Goal: Task Accomplishment & Management: Complete application form

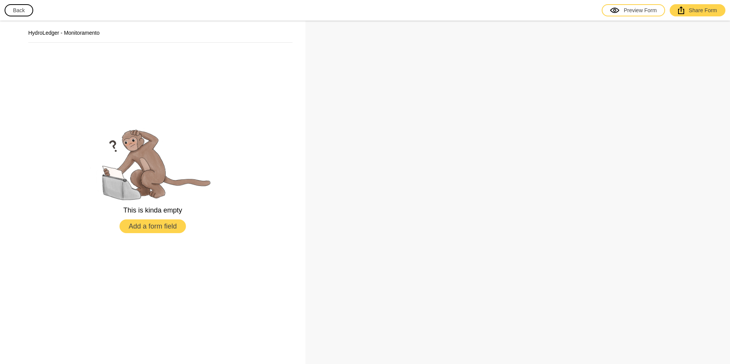
click at [162, 227] on button "Add a form field" at bounding box center [153, 227] width 66 height 14
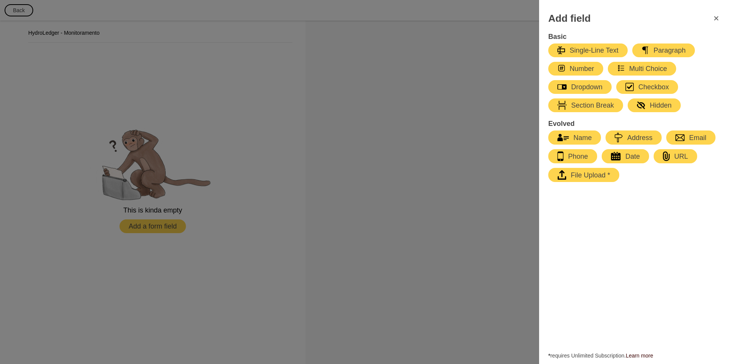
click at [719, 18] on icon "FormClose" at bounding box center [716, 18] width 9 height 9
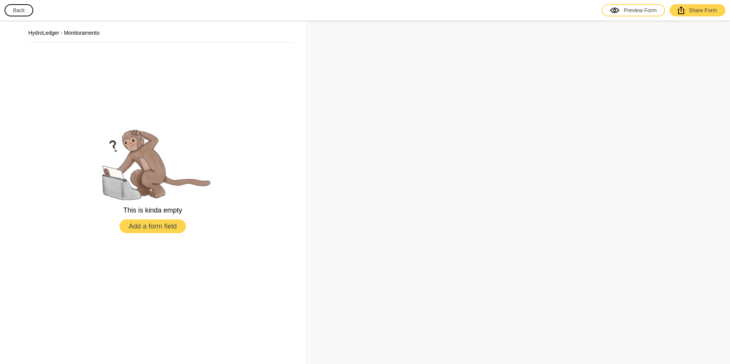
click at [26, 13] on button "Back" at bounding box center [19, 10] width 29 height 12
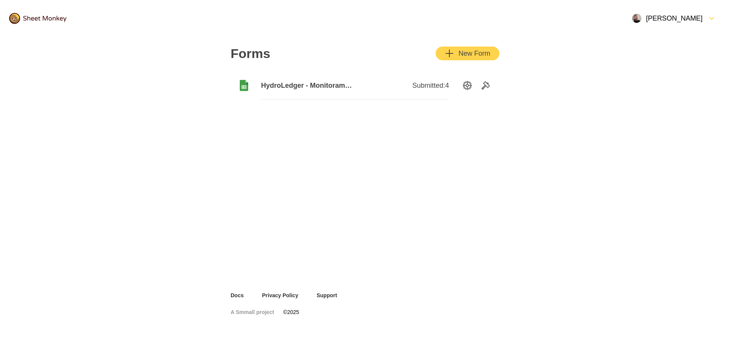
click at [274, 87] on span "HydroLedger - Monitoramento" at bounding box center [308, 85] width 94 height 9
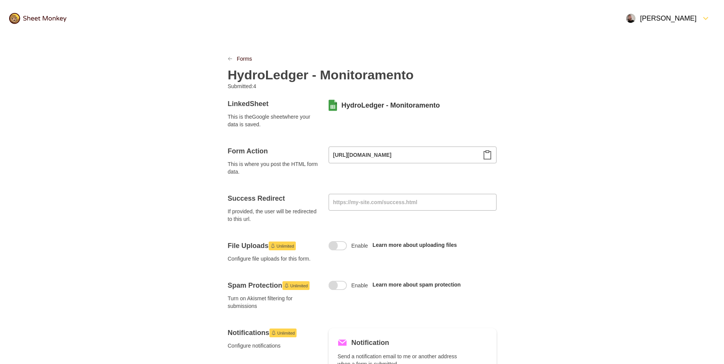
click at [698, 18] on div "Open Menu" at bounding box center [699, 18] width 5 height 9
click at [702, 18] on div "Close Menu" at bounding box center [704, 18] width 5 height 9
click at [237, 61] on link "Forms" at bounding box center [244, 59] width 15 height 8
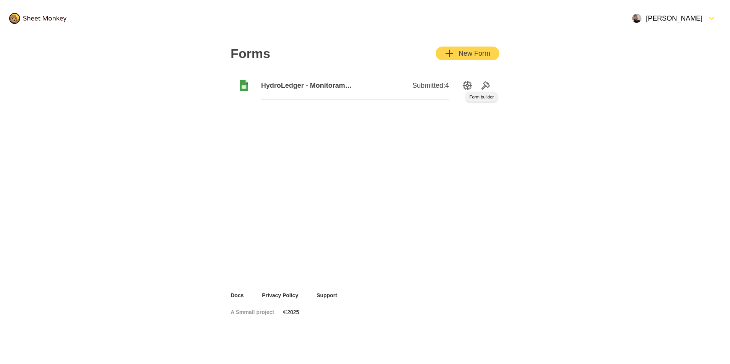
click at [485, 86] on icon "Tools" at bounding box center [486, 86] width 8 height 8
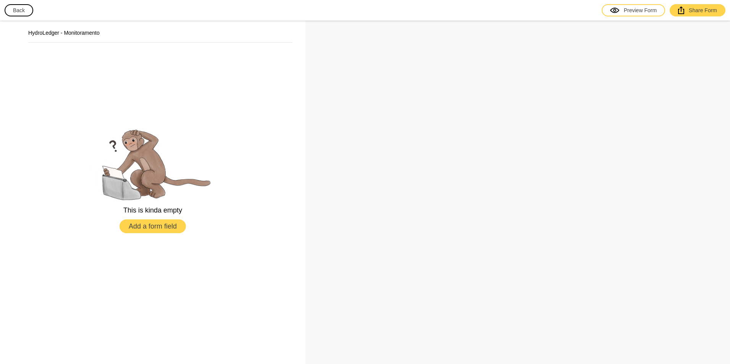
click at [20, 6] on button "Back" at bounding box center [19, 10] width 29 height 12
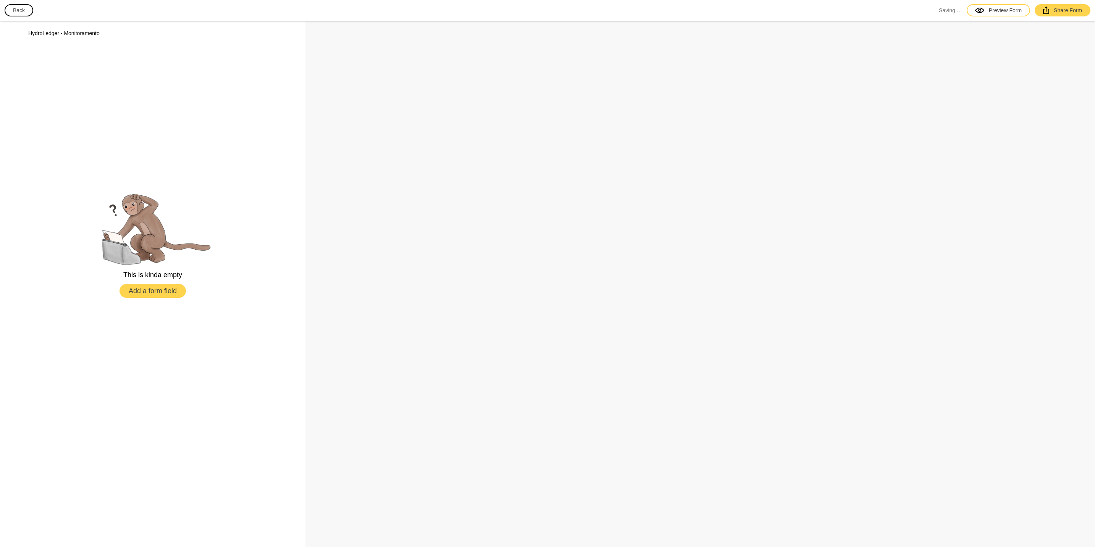
click at [176, 288] on button "Add a form field" at bounding box center [153, 291] width 66 height 14
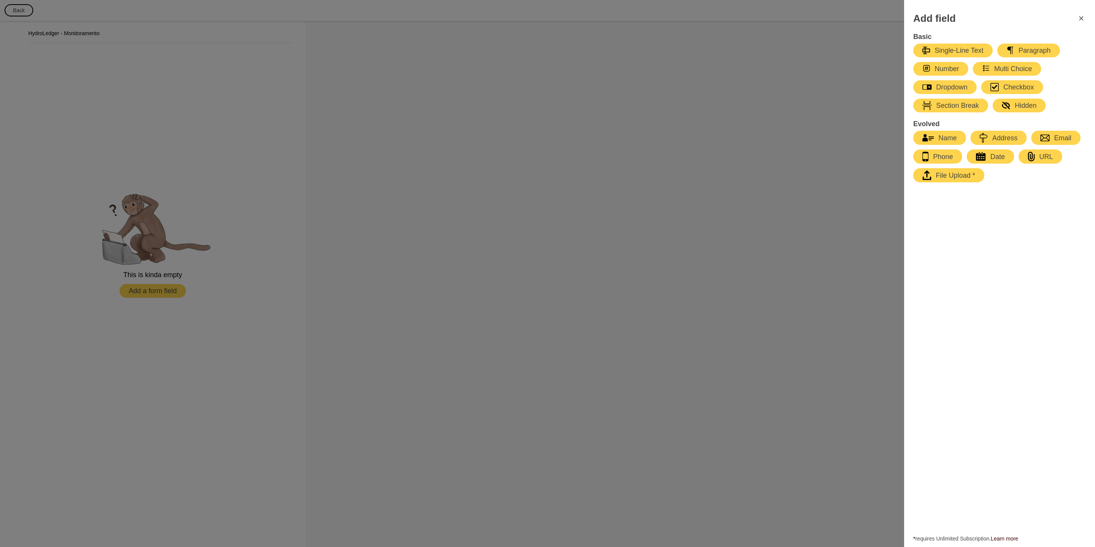
click at [951, 47] on div "Single-Line Text" at bounding box center [953, 50] width 61 height 9
select select "large"
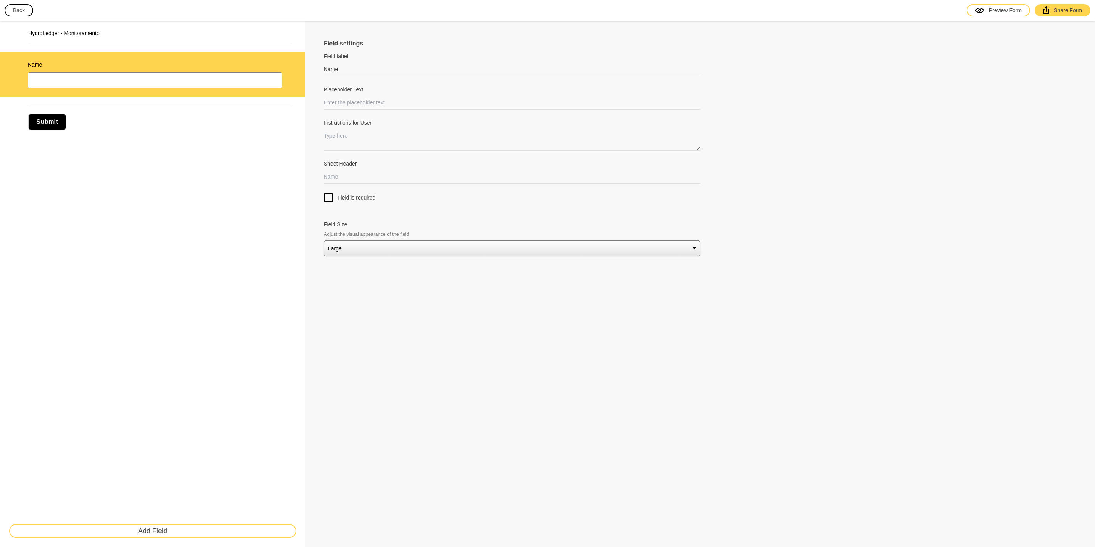
click at [340, 252] on select "Small Medium Large" at bounding box center [512, 248] width 377 height 16
click at [342, 74] on input "Name" at bounding box center [512, 69] width 377 height 14
click at [359, 58] on label "Field label" at bounding box center [512, 56] width 377 height 8
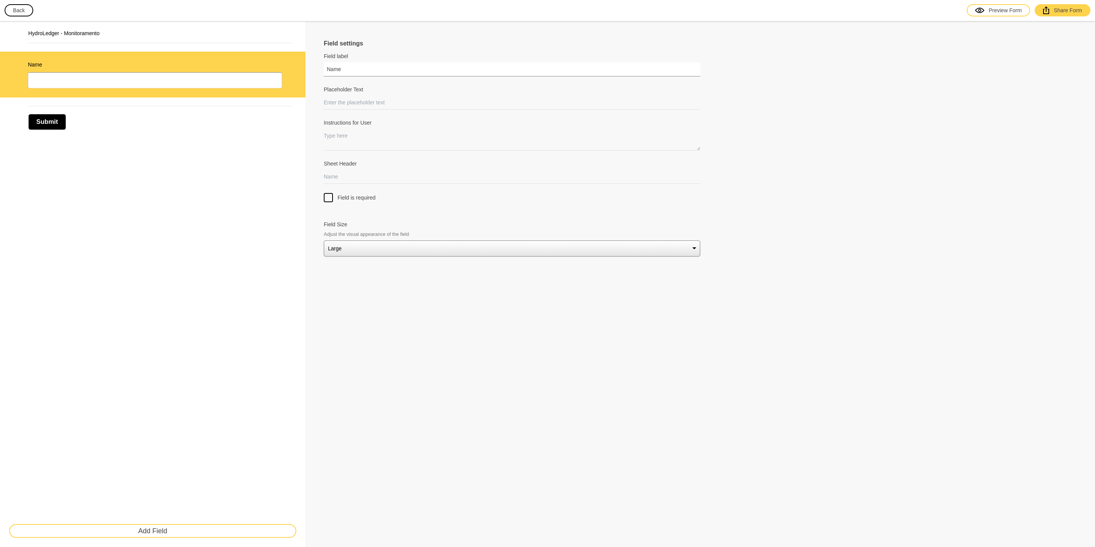
click at [359, 62] on input "Name" at bounding box center [512, 69] width 377 height 14
click at [359, 68] on input "Name" at bounding box center [512, 69] width 377 height 14
type input "d"
type input "DATA"
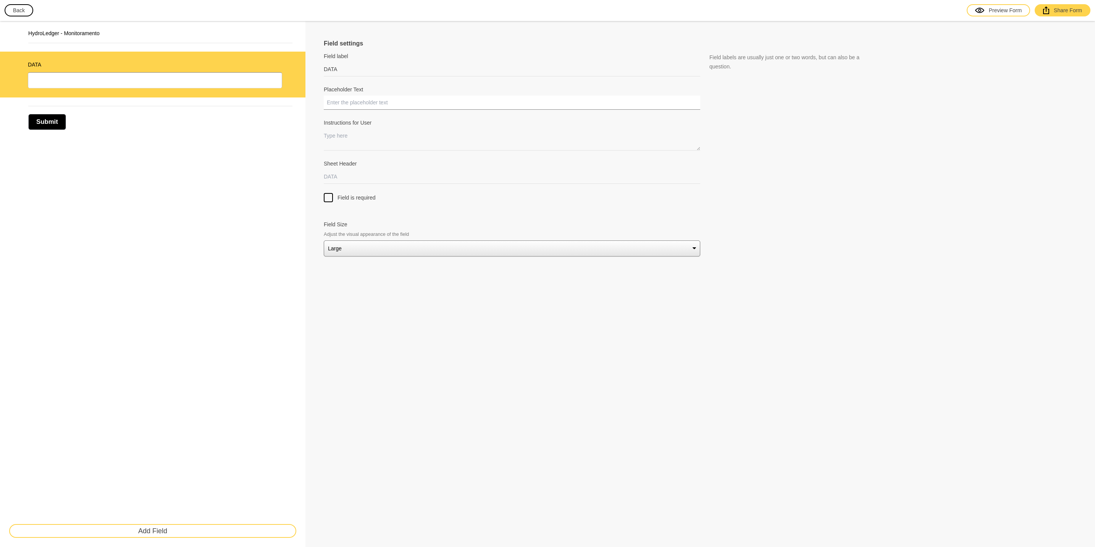
click at [355, 102] on input "Placeholder Text" at bounding box center [512, 102] width 377 height 14
click at [340, 184] on div at bounding box center [700, 188] width 753 height 9
click at [338, 184] on div at bounding box center [700, 188] width 753 height 9
drag, startPoint x: 338, startPoint y: 184, endPoint x: 333, endPoint y: 175, distance: 10.4
click at [333, 175] on input "Sheet Header" at bounding box center [512, 177] width 377 height 14
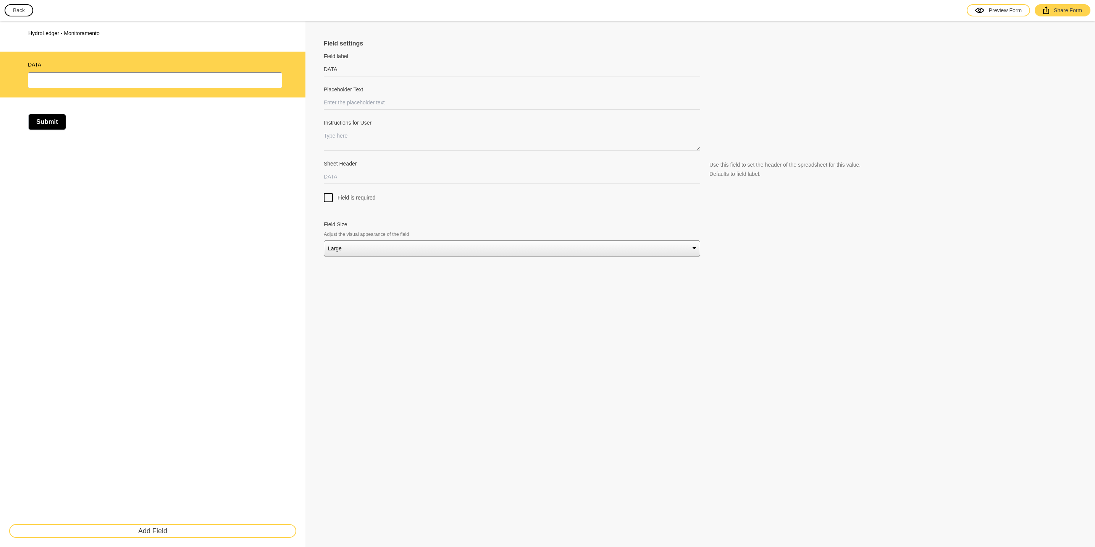
click at [340, 248] on select "Small Medium Large" at bounding box center [512, 248] width 377 height 16
click at [289, 245] on div "HydroLedger - Monitoramento DATA Submit Add Field" at bounding box center [153, 284] width 306 height 526
click at [53, 121] on button "Submit" at bounding box center [47, 122] width 38 height 16
click at [60, 118] on button "Submit" at bounding box center [47, 122] width 38 height 16
click at [21, 14] on button "Back" at bounding box center [19, 10] width 29 height 12
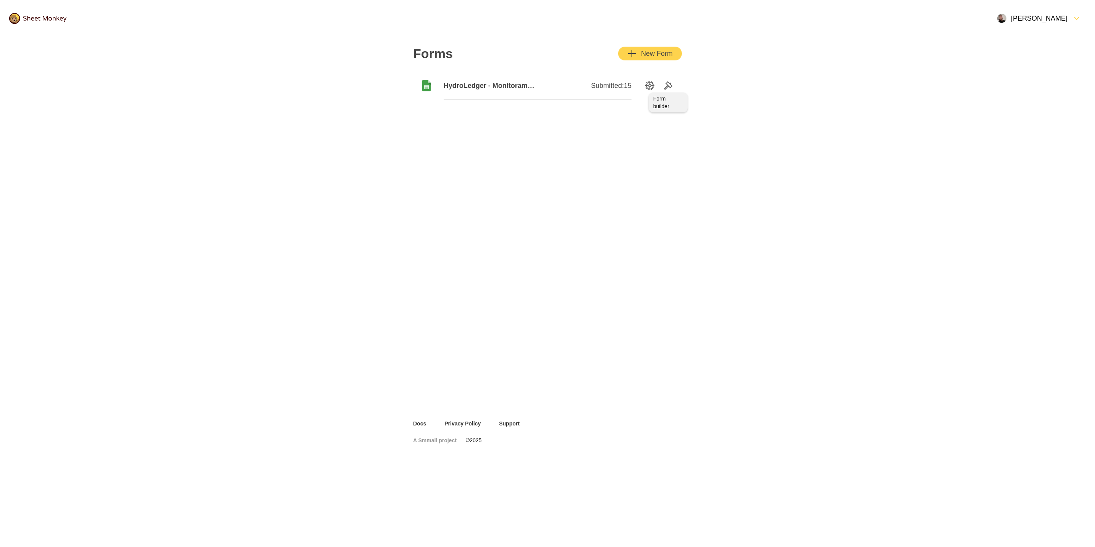
drag, startPoint x: 669, startPoint y: 86, endPoint x: 667, endPoint y: 97, distance: 11.7
click at [669, 86] on icon "Tools" at bounding box center [669, 86] width 8 height 8
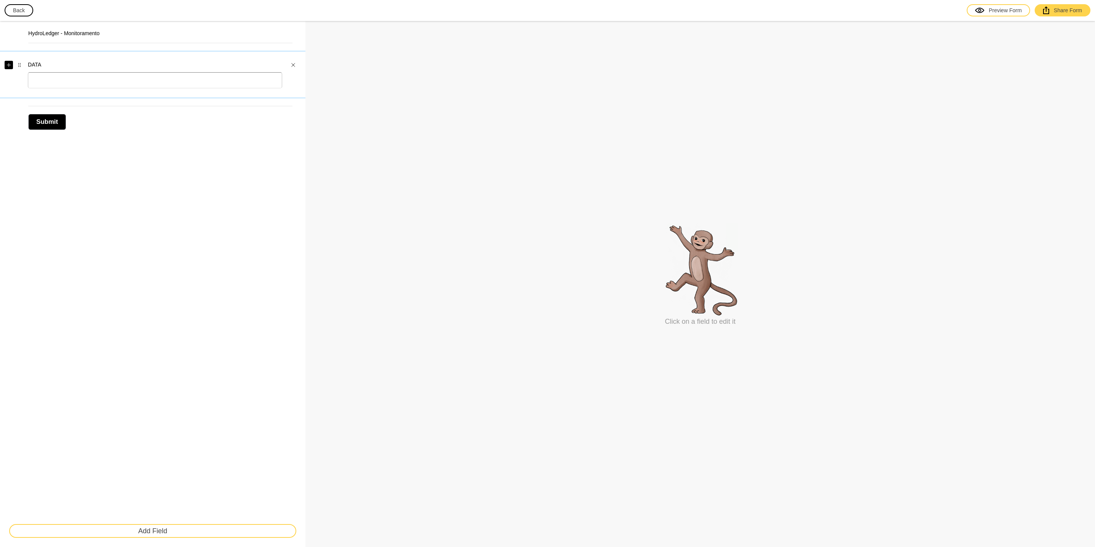
click at [9, 61] on button "button" at bounding box center [9, 65] width 8 height 8
drag, startPoint x: 18, startPoint y: 65, endPoint x: 35, endPoint y: 64, distance: 17.2
click at [35, 64] on div "DATA" at bounding box center [153, 75] width 306 height 46
click at [143, 26] on div "HydroLedger - Monitoramento" at bounding box center [152, 36] width 287 height 21
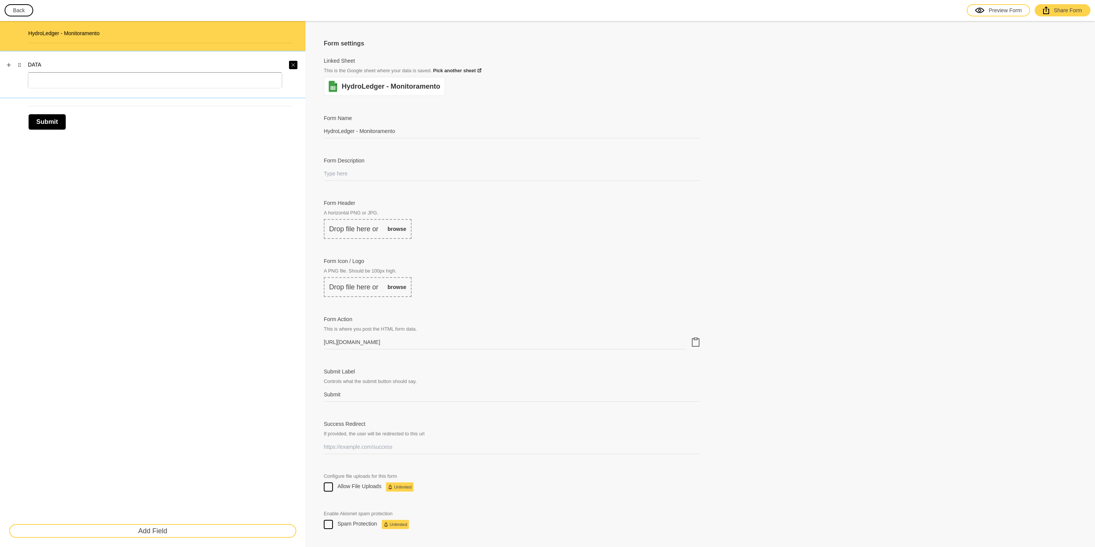
click at [293, 63] on icon "Close" at bounding box center [293, 65] width 5 height 5
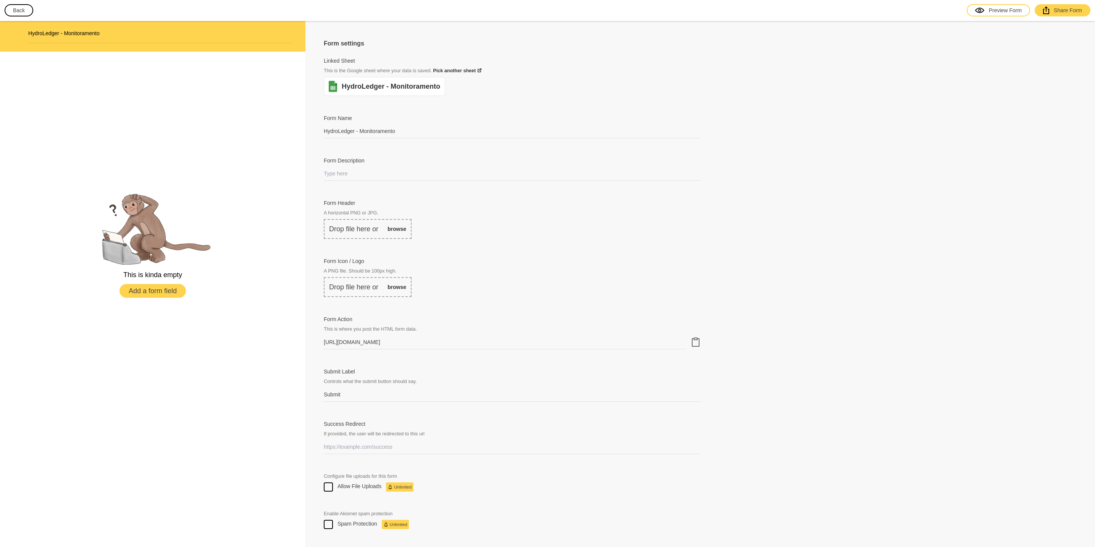
click at [11, 11] on button "Back" at bounding box center [19, 10] width 29 height 12
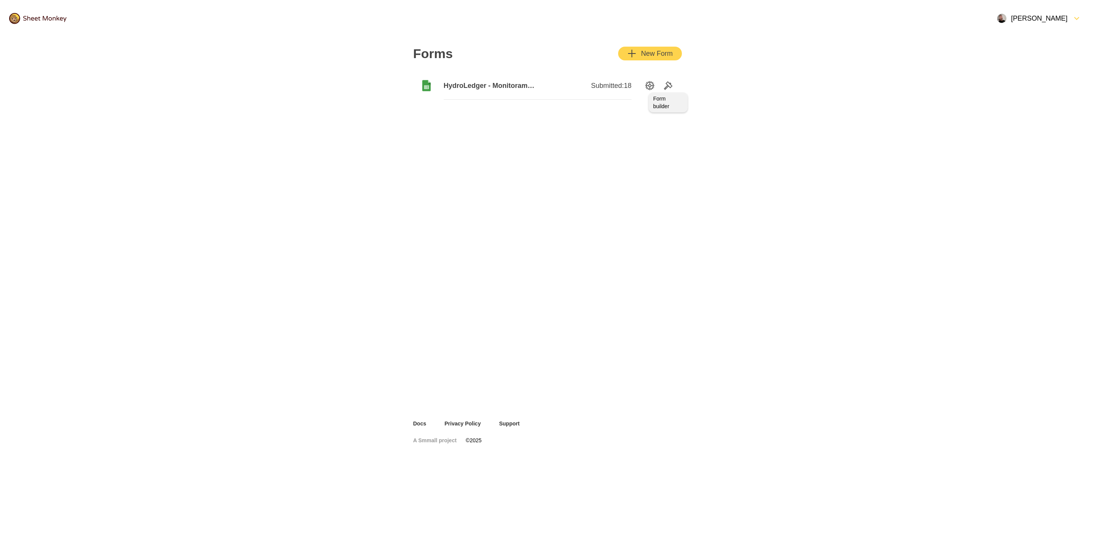
click at [671, 84] on icon "Tools" at bounding box center [669, 86] width 8 height 8
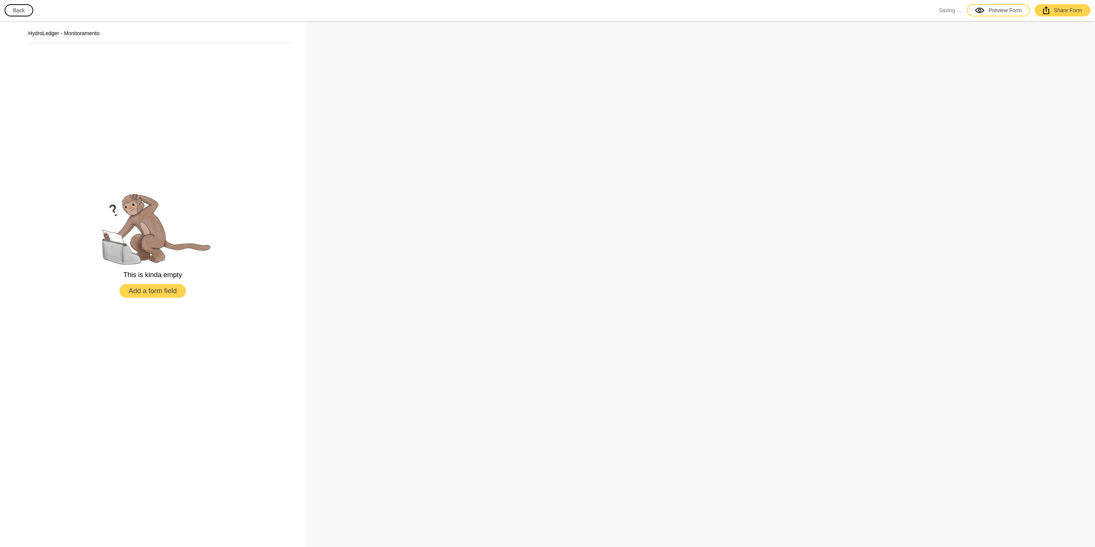
click at [166, 294] on button "Add a form field" at bounding box center [153, 291] width 66 height 14
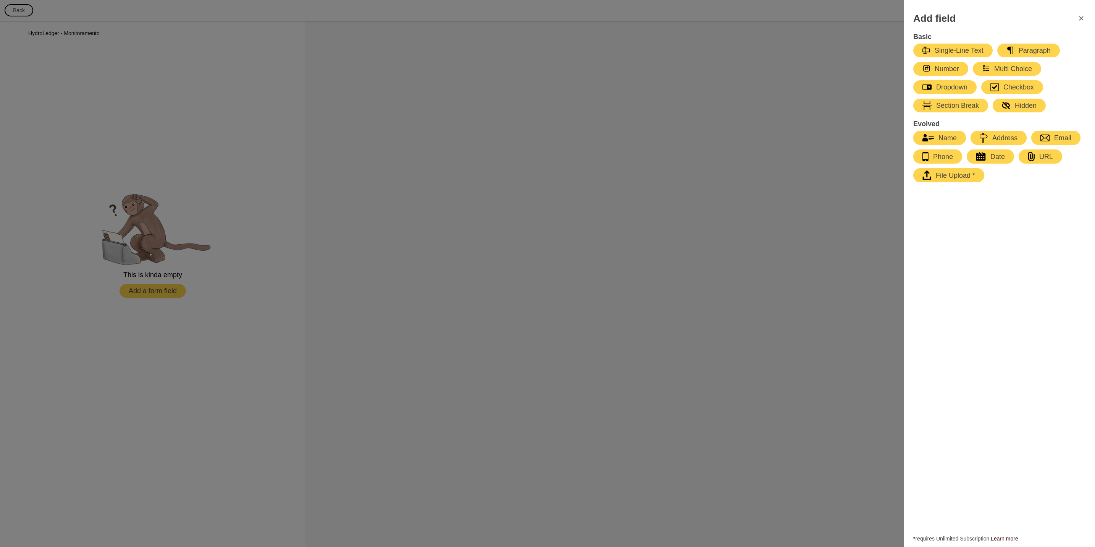
click at [976, 156] on icon "button" at bounding box center [981, 156] width 10 height 9
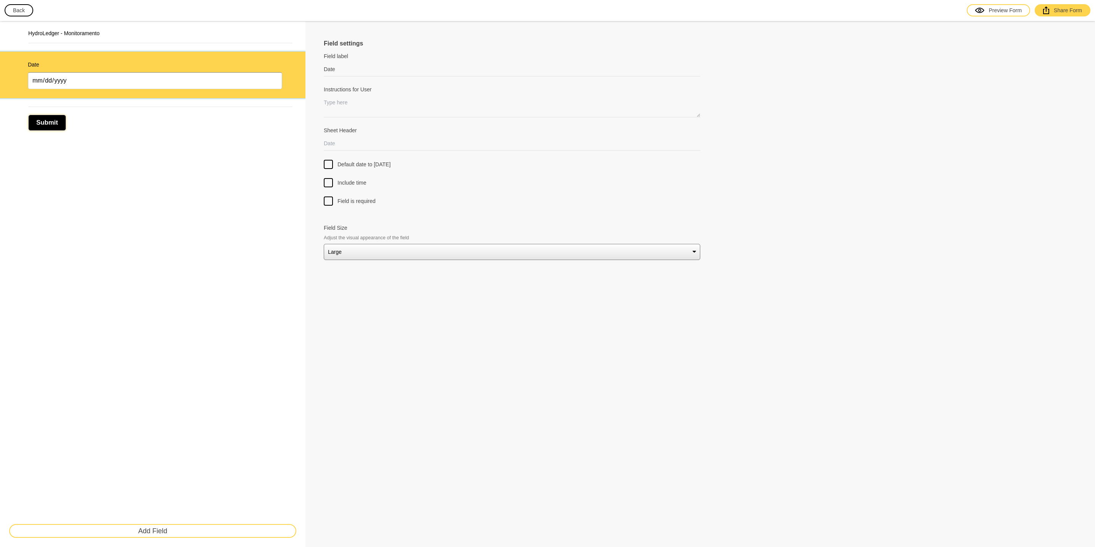
click at [45, 124] on button "Submit" at bounding box center [47, 123] width 38 height 16
click at [52, 120] on button "Submit" at bounding box center [47, 123] width 38 height 16
click at [126, 207] on div "HydroLedger - Monitoramento Date Submit Add Field" at bounding box center [153, 284] width 306 height 526
click at [178, 530] on button "Add Field" at bounding box center [152, 531] width 287 height 14
click at [276, 92] on div "Date" at bounding box center [153, 75] width 306 height 47
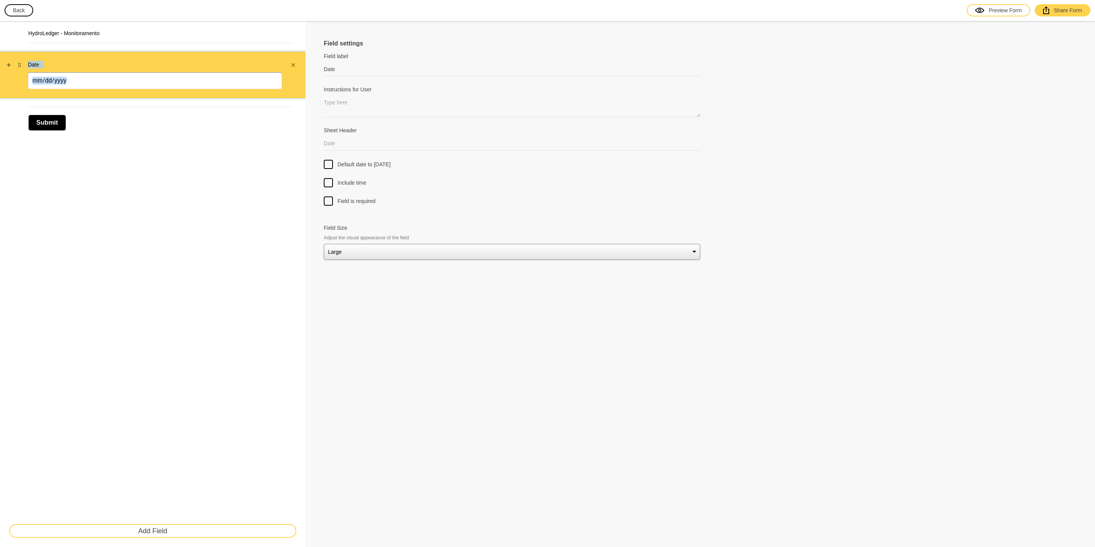
drag, startPoint x: 305, startPoint y: 94, endPoint x: 26, endPoint y: 77, distance: 278.9
click at [26, 77] on div "Date" at bounding box center [153, 75] width 306 height 47
drag, startPoint x: 26, startPoint y: 77, endPoint x: 22, endPoint y: 63, distance: 14.1
click at [22, 63] on button "button" at bounding box center [19, 65] width 8 height 8
click at [21, 67] on button "button" at bounding box center [19, 65] width 8 height 8
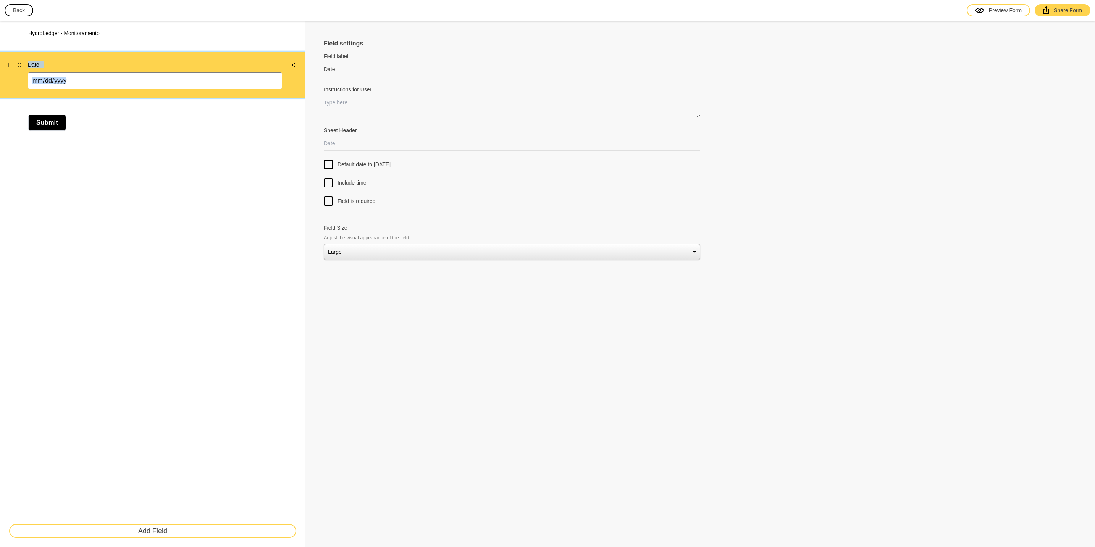
click at [51, 76] on div "Date" at bounding box center [153, 75] width 306 height 47
drag, startPoint x: 51, startPoint y: 76, endPoint x: 8, endPoint y: 65, distance: 44.3
click at [8, 65] on icon "Add" at bounding box center [9, 65] width 4 height 4
click at [162, 69] on div "Date" at bounding box center [155, 75] width 254 height 28
click at [281, 74] on div "HydroLedger - Monitoramento Date Submit Add Field Field settings Field label Da…" at bounding box center [547, 284] width 1095 height 526
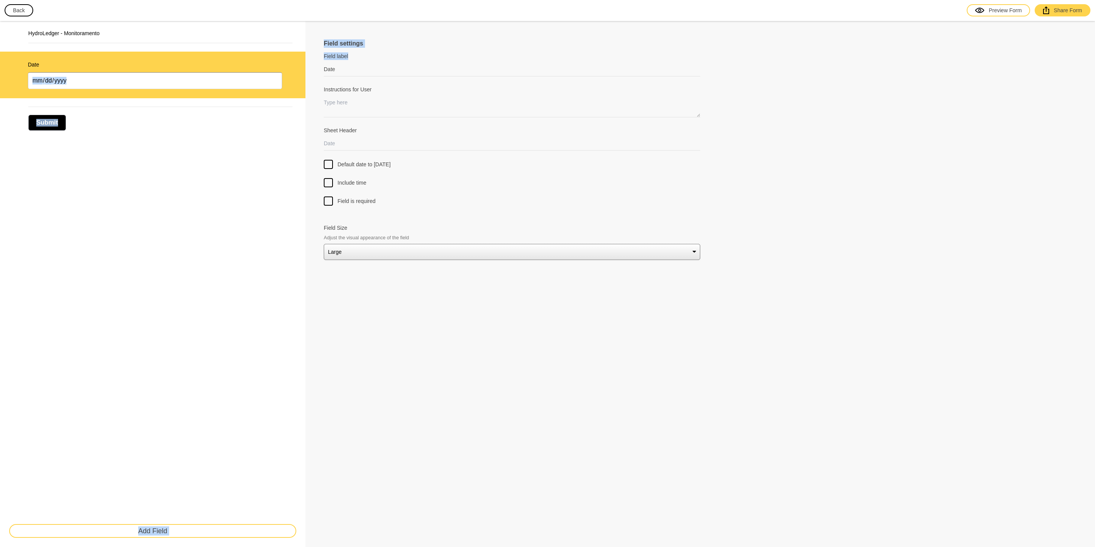
click at [348, 253] on select "Small Medium Large" at bounding box center [512, 252] width 377 height 16
select select "small"
click at [324, 244] on select "Small Medium Large" at bounding box center [512, 252] width 377 height 16
click at [171, 164] on div "HydroLedger - Monitoramento Date Submit Add Field" at bounding box center [153, 284] width 306 height 526
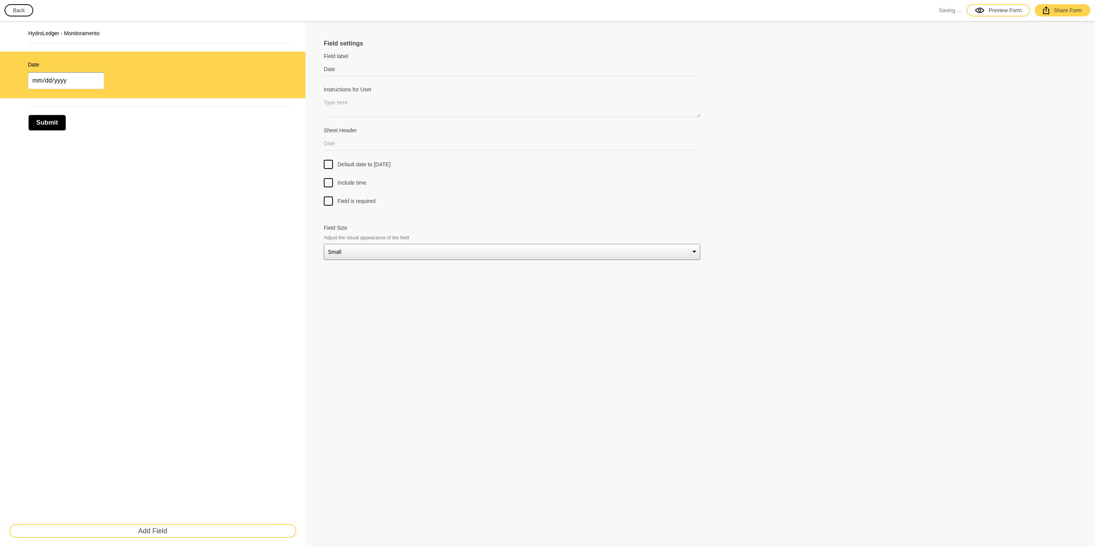
click at [187, 147] on div "HydroLedger - Monitoramento Date Submit Add Field" at bounding box center [153, 284] width 306 height 526
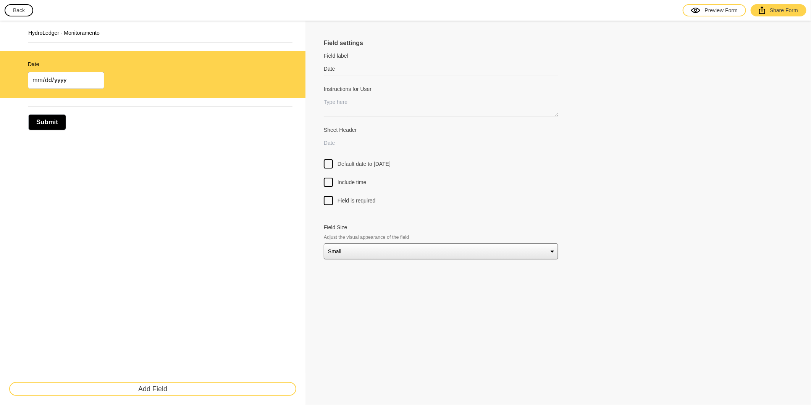
click at [379, 254] on select "Small Medium Large" at bounding box center [441, 251] width 234 height 16
click at [379, 255] on select "Small Medium Large" at bounding box center [441, 251] width 234 height 16
click at [331, 200] on div at bounding box center [328, 200] width 9 height 9
click at [328, 196] on input "Field is required" at bounding box center [328, 196] width 0 height 0
click at [335, 104] on textarea "Instructions for User" at bounding box center [441, 106] width 234 height 22
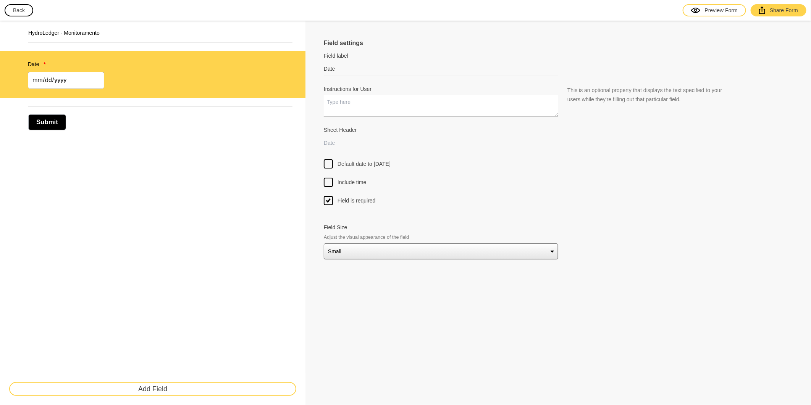
click at [336, 105] on textarea "Instructions for User" at bounding box center [441, 106] width 234 height 22
click at [339, 69] on input "Date" at bounding box center [441, 69] width 234 height 14
click at [302, 142] on div "HydroLedger - Monitoramento Date * Submit Add Field" at bounding box center [153, 213] width 306 height 384
click at [360, 60] on div at bounding box center [441, 61] width 234 height 2
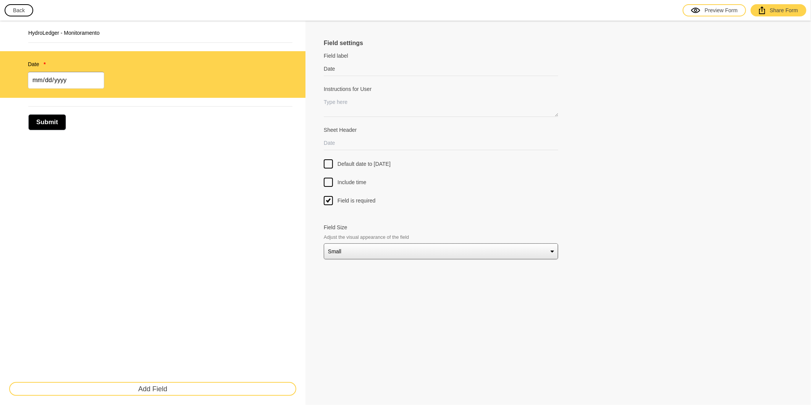
click at [360, 60] on div at bounding box center [441, 61] width 234 height 2
click at [359, 68] on input "Date" at bounding box center [441, 69] width 234 height 14
click at [170, 131] on div "Submit" at bounding box center [152, 118] width 287 height 32
click at [345, 67] on input "Data" at bounding box center [441, 69] width 234 height 14
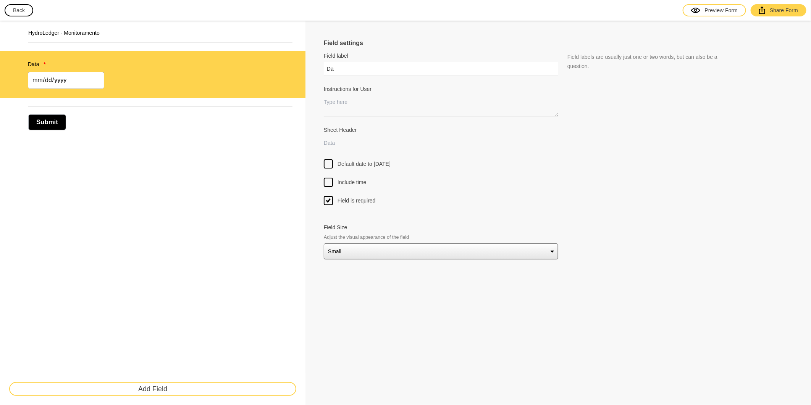
type input "D"
click at [277, 141] on div "HydroLedger - Monitoramento Data * Submit Add Field" at bounding box center [153, 213] width 306 height 384
drag, startPoint x: 209, startPoint y: 160, endPoint x: 207, endPoint y: 136, distance: 25.0
click at [213, 135] on div "Submit" at bounding box center [153, 118] width 306 height 41
click at [141, 83] on div "Data *" at bounding box center [155, 74] width 254 height 28
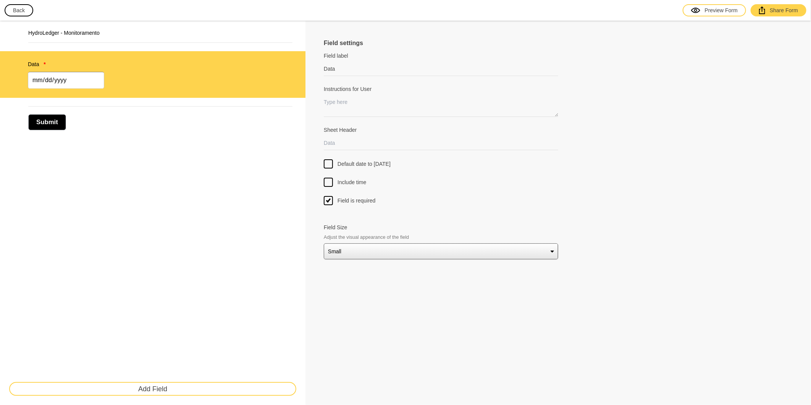
click at [256, 123] on div "Submit" at bounding box center [160, 118] width 264 height 24
click at [338, 97] on textarea "Instructions for User" at bounding box center [441, 106] width 234 height 22
drag, startPoint x: 216, startPoint y: 144, endPoint x: 213, endPoint y: 180, distance: 36.8
click at [216, 144] on div "HydroLedger - Monitoramento Data * Submit Add Field" at bounding box center [153, 213] width 306 height 384
click at [123, 384] on button "Add Field" at bounding box center [152, 389] width 287 height 14
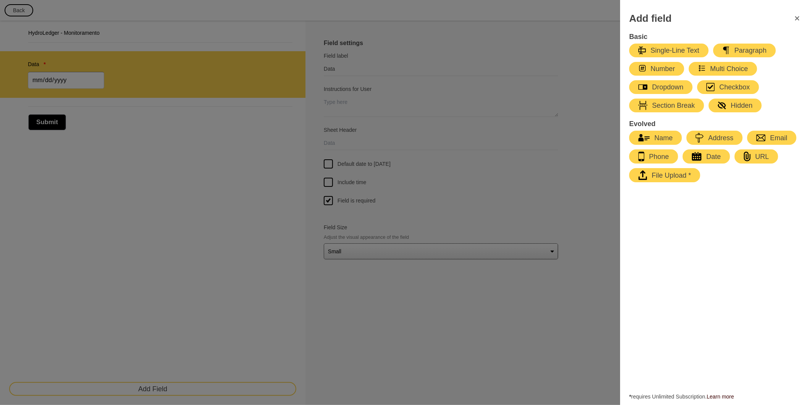
click at [666, 102] on div "Section Break" at bounding box center [667, 105] width 57 height 9
type input "Section Break"
type textarea "A description of the section goes here."
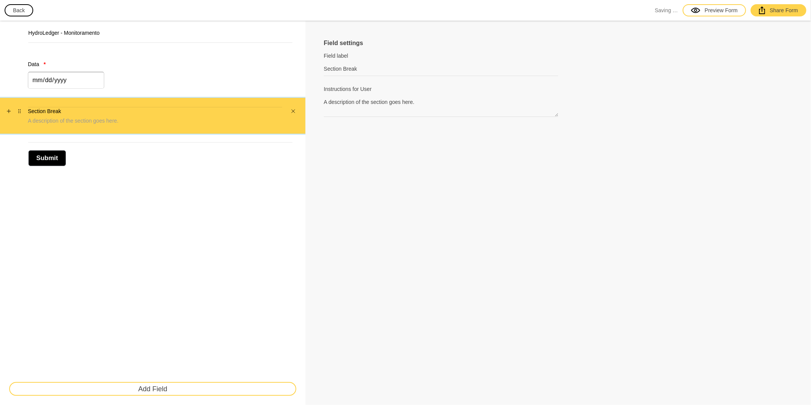
click at [31, 107] on div "Section Break A description of the section goes here." at bounding box center [155, 116] width 254 height 18
drag, startPoint x: 31, startPoint y: 106, endPoint x: 46, endPoint y: 113, distance: 16.6
click at [46, 113] on h3 "Section Break" at bounding box center [155, 111] width 254 height 8
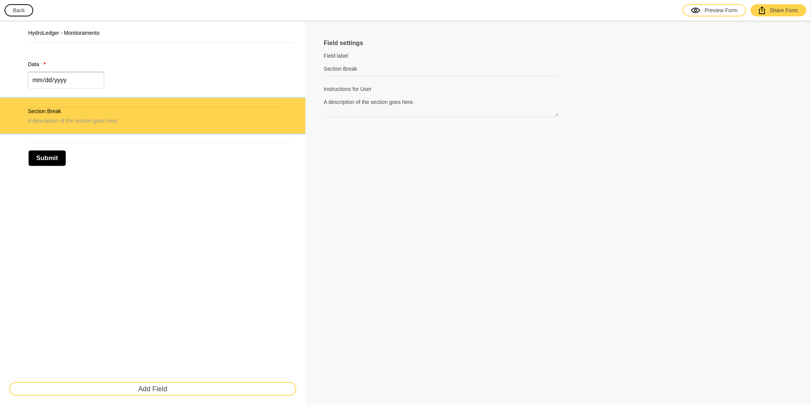
click at [335, 86] on label "Instructions for User" at bounding box center [441, 89] width 234 height 8
click at [335, 95] on textarea "A description of the section goes here." at bounding box center [441, 106] width 234 height 22
click at [140, 187] on div "HydroLedger - Monitoramento Data * Section Break A description of the section g…" at bounding box center [153, 213] width 306 height 384
click at [334, 57] on label "Field label" at bounding box center [441, 56] width 234 height 8
click at [334, 62] on input "Section Break" at bounding box center [441, 69] width 234 height 14
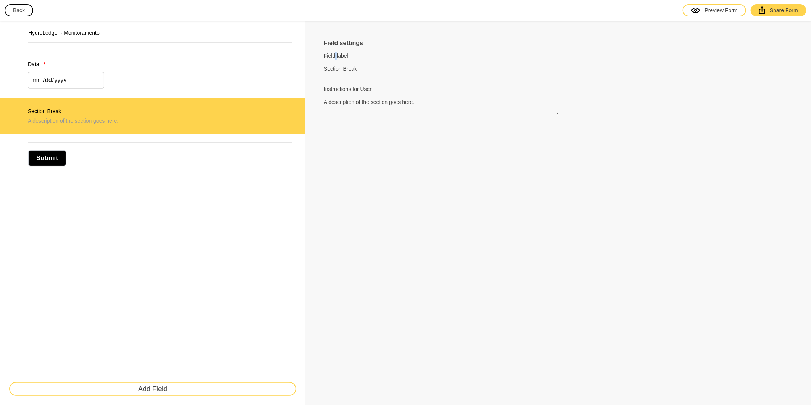
click at [334, 57] on label "Field label" at bounding box center [441, 56] width 234 height 8
click at [334, 62] on input "Section Break" at bounding box center [441, 69] width 234 height 14
click at [334, 73] on input "Section Break" at bounding box center [441, 69] width 234 height 14
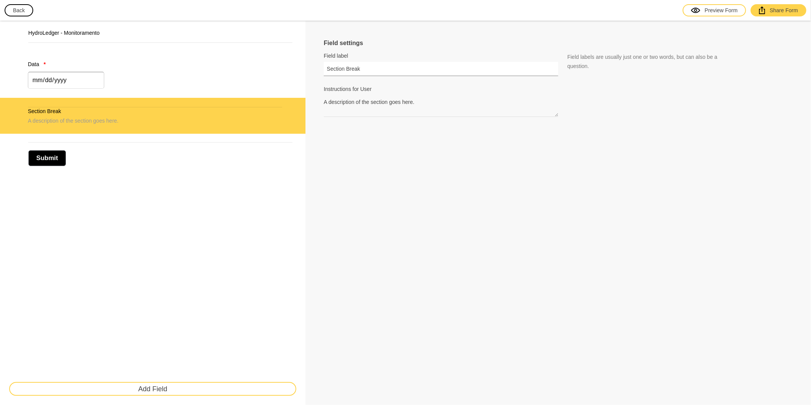
click at [334, 73] on input "Section Break" at bounding box center [441, 69] width 234 height 14
click at [71, 105] on div "Section Break A description of the section goes here." at bounding box center [153, 116] width 306 height 36
click at [353, 67] on input "Section Break" at bounding box center [441, 69] width 234 height 14
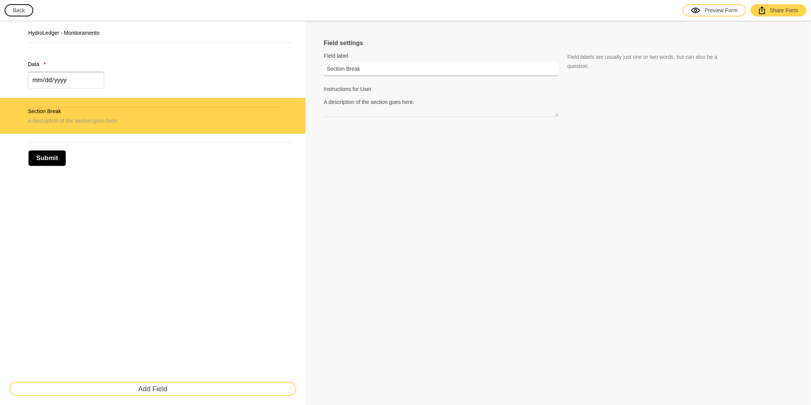
click at [353, 67] on input "Section Break" at bounding box center [441, 69] width 234 height 14
paste input "POÇO DE CAPTAÇÃO"
type input "POÇO DE CAPTAÇÃO"
click at [365, 98] on textarea "A description of the section goes here." at bounding box center [441, 106] width 234 height 22
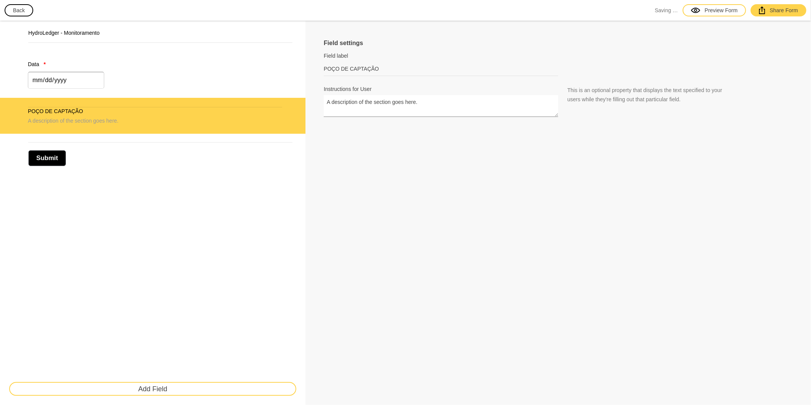
click at [365, 98] on textarea "A description of the section goes here." at bounding box center [441, 106] width 234 height 22
type textarea "Coloque as informações do"
click at [313, 152] on div "Field settings Field label POÇO DE CAPTAÇÃO Field labels are usually just one o…" at bounding box center [559, 213] width 506 height 384
click at [111, 387] on button "Add Field" at bounding box center [152, 389] width 287 height 14
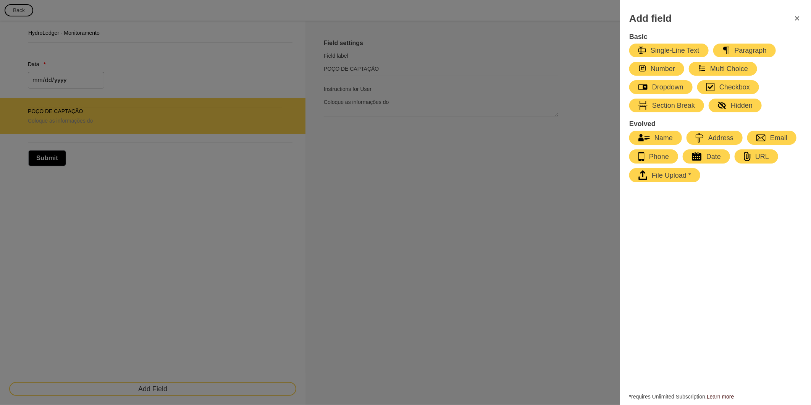
click at [666, 49] on div "Single-Line Text" at bounding box center [669, 50] width 61 height 9
type input "Name"
select select "large"
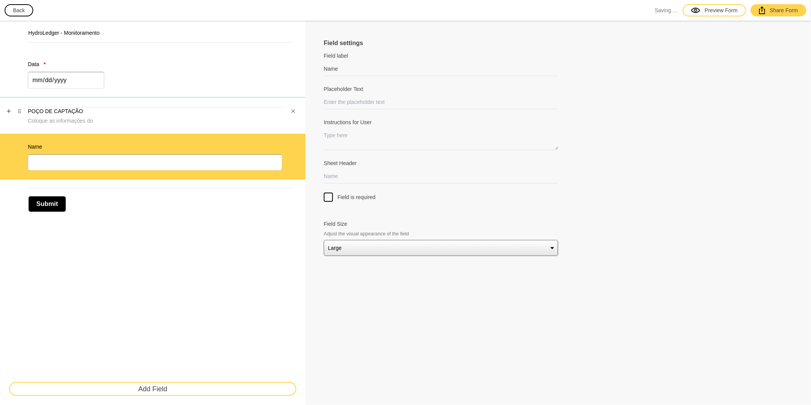
click at [68, 117] on p "Coloque as informações do" at bounding box center [155, 121] width 254 height 8
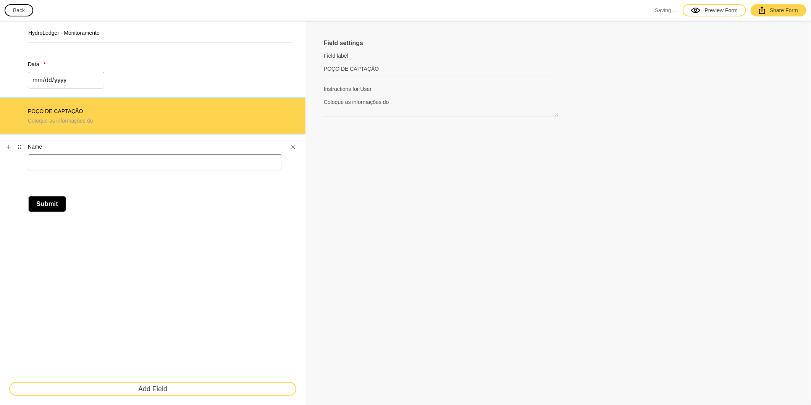
click at [72, 143] on label "Name" at bounding box center [155, 147] width 254 height 8
type input "Name"
select select "large"
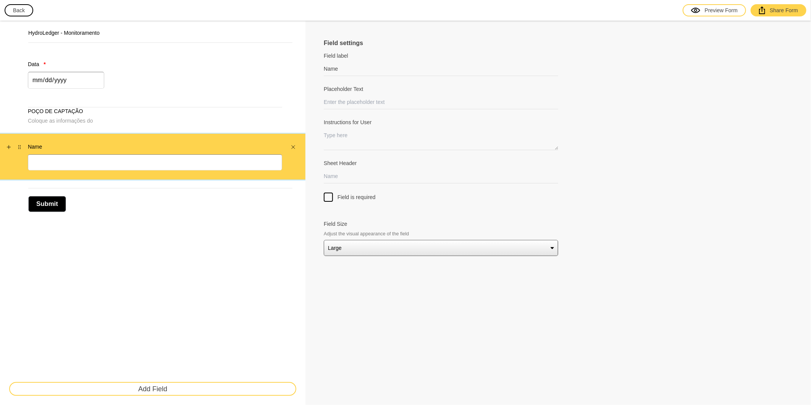
click at [299, 160] on div "Name" at bounding box center [153, 157] width 306 height 46
click at [361, 68] on input "Name" at bounding box center [441, 69] width 234 height 14
click at [291, 145] on icon "Close" at bounding box center [293, 147] width 5 height 5
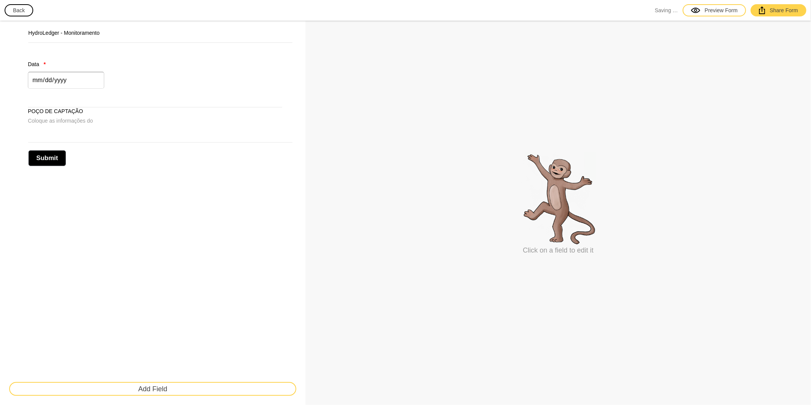
click at [115, 386] on button "Add Field" at bounding box center [152, 389] width 287 height 14
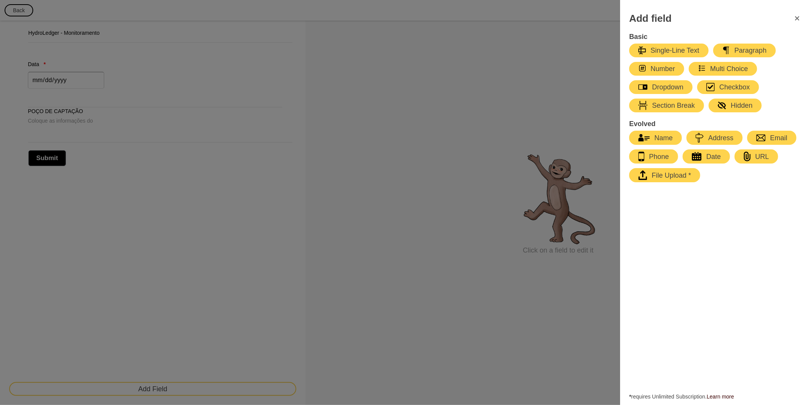
click at [657, 70] on div "Number" at bounding box center [657, 68] width 37 height 9
select select "large"
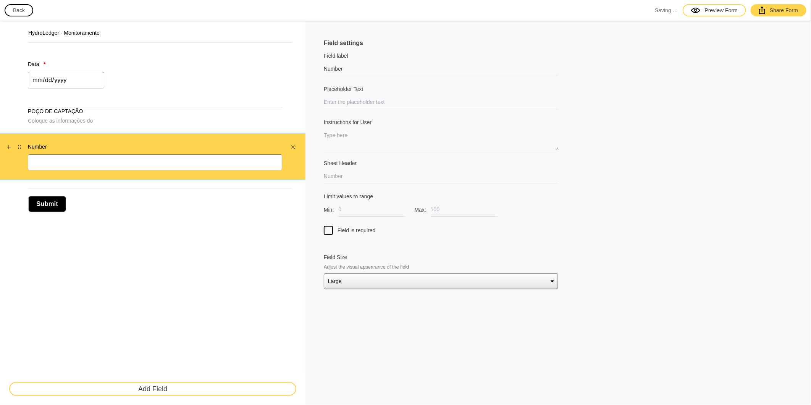
click at [137, 150] on div "Number" at bounding box center [155, 156] width 254 height 27
click at [344, 73] on input "Number" at bounding box center [441, 69] width 234 height 14
click at [144, 401] on div "Add Field" at bounding box center [153, 389] width 306 height 32
click at [142, 395] on button "Add Field" at bounding box center [152, 389] width 287 height 14
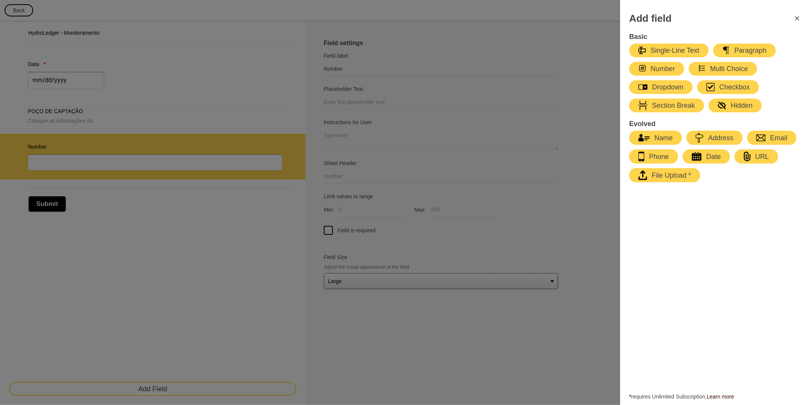
drag, startPoint x: 652, startPoint y: 66, endPoint x: 655, endPoint y: 122, distance: 55.8
click at [655, 122] on div "Basic Single-Line Text Paragraph Number Multi Choice Dropdown Checkbox Section …" at bounding box center [716, 216] width 182 height 368
click at [653, 133] on div "button" at bounding box center [652, 137] width 5 height 9
type input "Name"
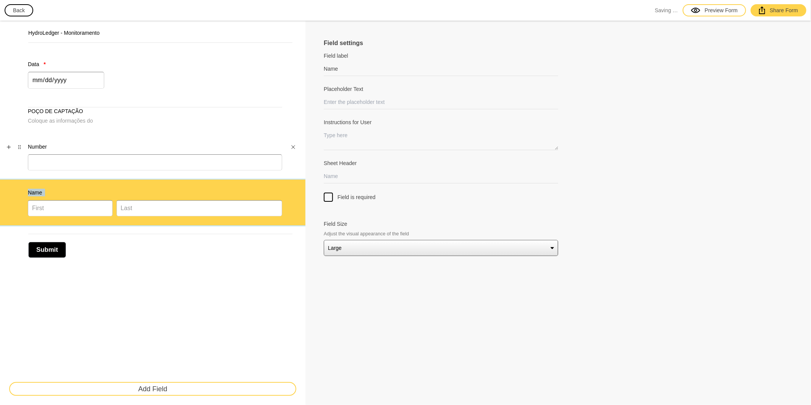
drag, startPoint x: 44, startPoint y: 196, endPoint x: 51, endPoint y: 143, distance: 53.1
click at [51, 143] on div "Data * POÇO DE CAPTAÇÃO Coloque as informações do Number Name" at bounding box center [153, 138] width 306 height 174
drag, startPoint x: 51, startPoint y: 143, endPoint x: 9, endPoint y: 186, distance: 60.2
click at [9, 186] on div "Name" at bounding box center [153, 202] width 306 height 46
drag, startPoint x: 16, startPoint y: 192, endPoint x: 24, endPoint y: 134, distance: 58.2
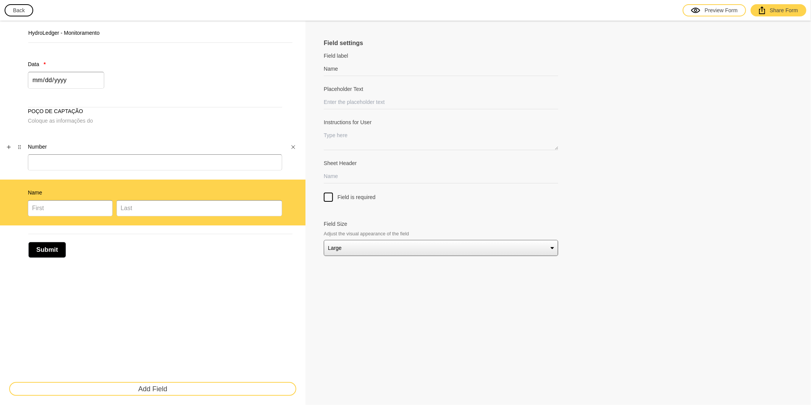
click at [24, 134] on div "Data * POÇO DE CAPTAÇÃO Coloque as informações do Number Name" at bounding box center [153, 138] width 306 height 174
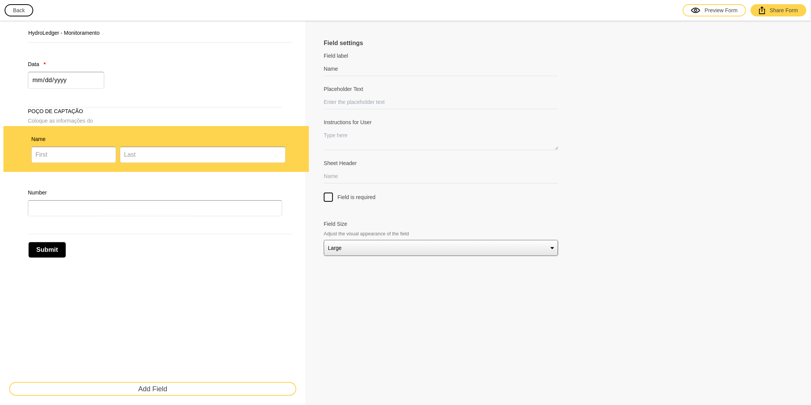
drag, startPoint x: 17, startPoint y: 191, endPoint x: 41, endPoint y: 149, distance: 48.4
click at [23, 137] on div "Data * POÇO DE CAPTAÇÃO Coloque as informações do Number Name" at bounding box center [153, 138] width 306 height 174
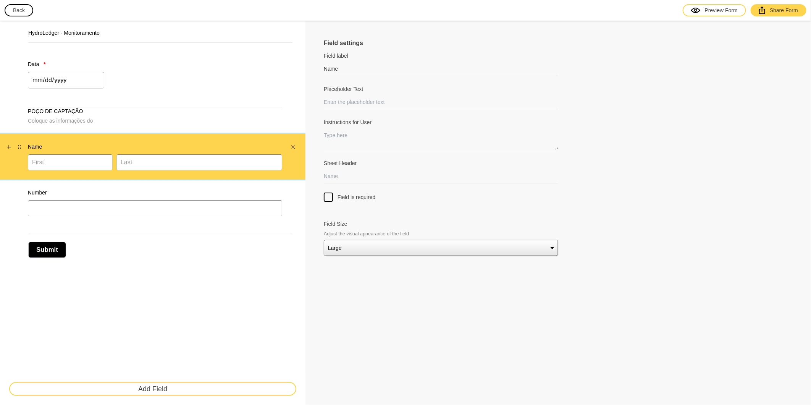
click at [98, 141] on div "Name" at bounding box center [153, 157] width 306 height 46
click at [344, 245] on select "Small Medium Large" at bounding box center [441, 248] width 234 height 16
click at [324, 240] on select "Small Medium Large" at bounding box center [441, 248] width 234 height 16
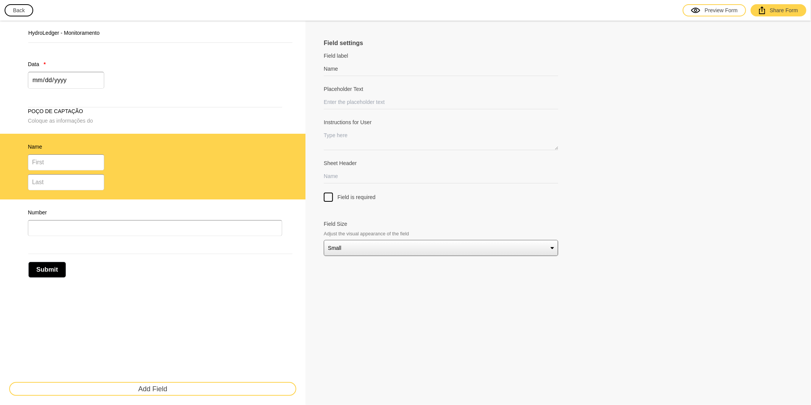
click at [343, 261] on div "Field settings Field label Name Field labels are usually just one or two words,…" at bounding box center [559, 213] width 506 height 384
click at [340, 249] on select "Small Medium Large" at bounding box center [441, 248] width 234 height 16
click at [324, 240] on select "Small Medium Large" at bounding box center [441, 248] width 234 height 16
drag, startPoint x: 344, startPoint y: 245, endPoint x: 348, endPoint y: 252, distance: 7.9
click at [344, 245] on select "Small Medium Large" at bounding box center [441, 248] width 234 height 16
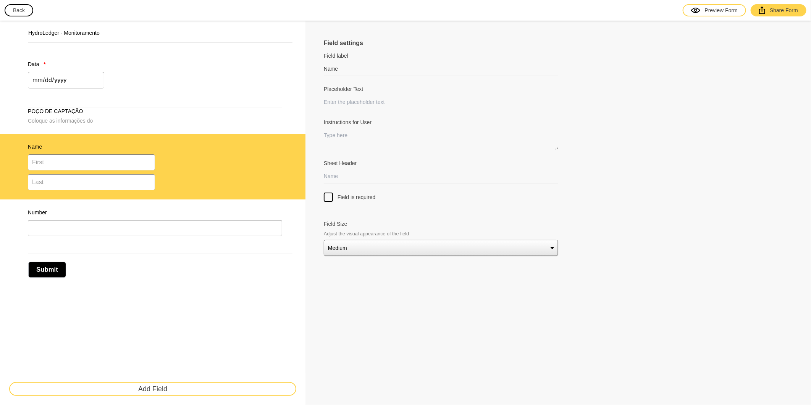
select select "small"
click at [324, 240] on select "Small Medium Large" at bounding box center [441, 248] width 234 height 16
click at [109, 155] on div "Name" at bounding box center [155, 166] width 254 height 47
click at [294, 146] on icon "Close" at bounding box center [293, 147] width 3 height 3
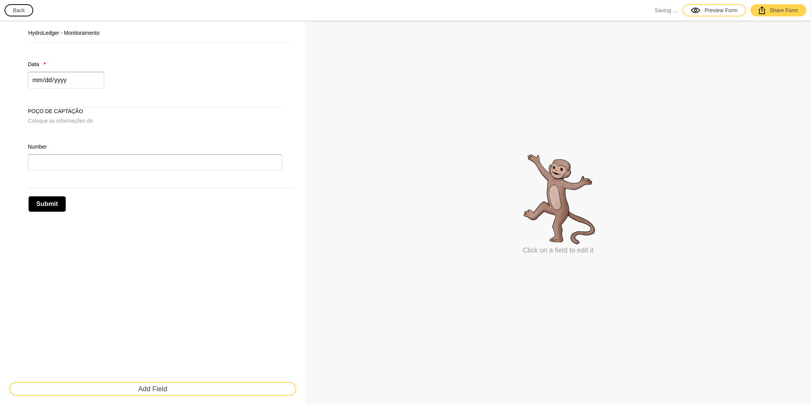
click at [104, 390] on button "Add Field" at bounding box center [152, 389] width 287 height 14
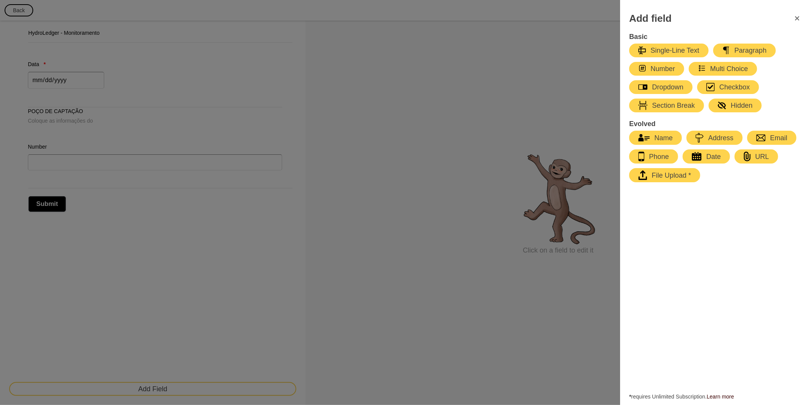
click at [653, 50] on div "Single-Line Text" at bounding box center [669, 50] width 61 height 9
select select "large"
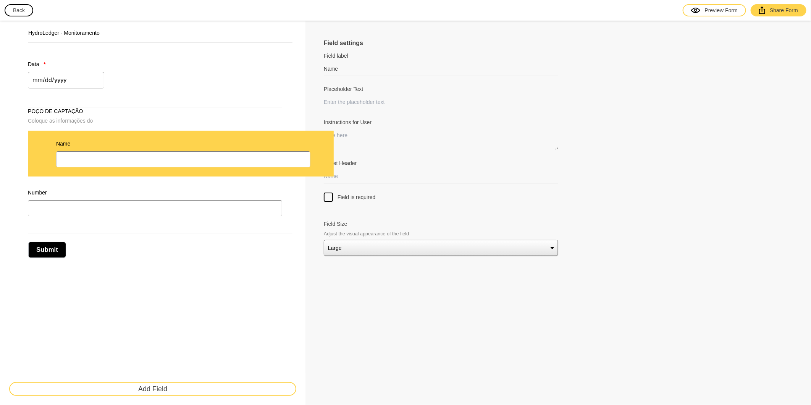
drag, startPoint x: 18, startPoint y: 191, endPoint x: 49, endPoint y: 141, distance: 58.4
click at [49, 141] on div "Data * POÇO DE CAPTAÇÃO Coloque as informações do Number Name" at bounding box center [153, 138] width 306 height 174
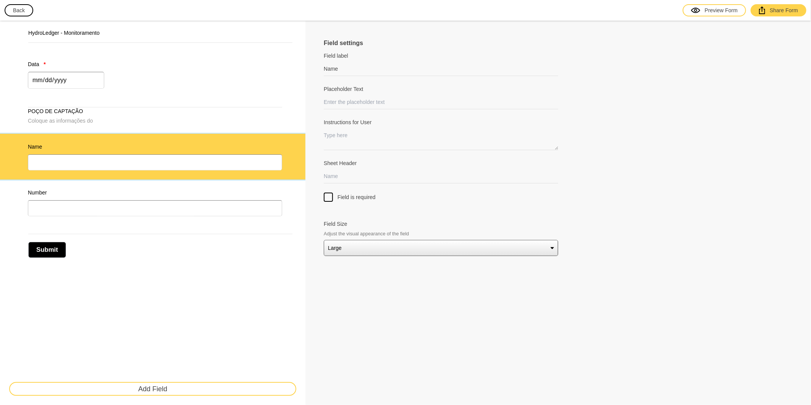
drag, startPoint x: 381, startPoint y: 163, endPoint x: 411, endPoint y: 169, distance: 31.0
click at [382, 163] on label "Sheet Header" at bounding box center [441, 163] width 234 height 8
click at [382, 169] on input "Sheet Header" at bounding box center [441, 176] width 234 height 14
click at [561, 141] on div at bounding box center [562, 134] width 9 height 32
click at [296, 144] on button "button" at bounding box center [293, 147] width 8 height 8
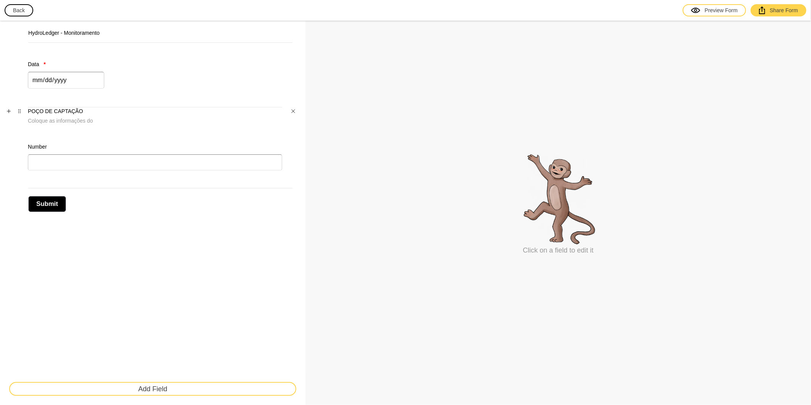
click at [71, 107] on h3 "POÇO DE CAPTAÇÃO" at bounding box center [155, 111] width 254 height 8
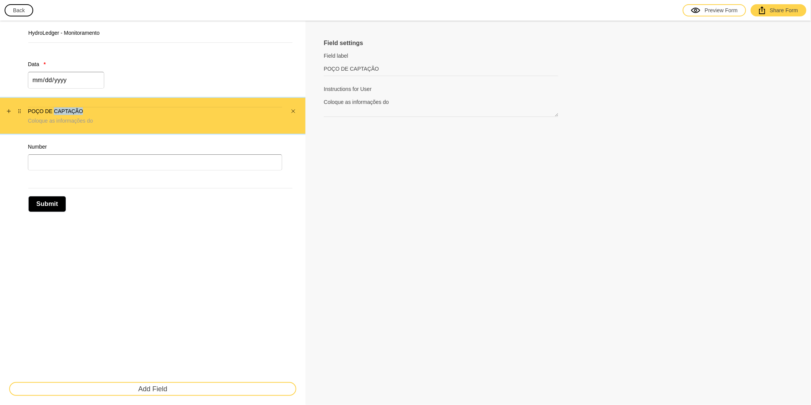
click at [71, 107] on h3 "POÇO DE CAPTAÇÃO" at bounding box center [155, 111] width 254 height 8
drag, startPoint x: 71, startPoint y: 107, endPoint x: 96, endPoint y: 123, distance: 29.9
click at [96, 123] on p "Coloque as informações do" at bounding box center [155, 121] width 254 height 8
click at [100, 120] on p "Coloque as informações do" at bounding box center [155, 121] width 254 height 8
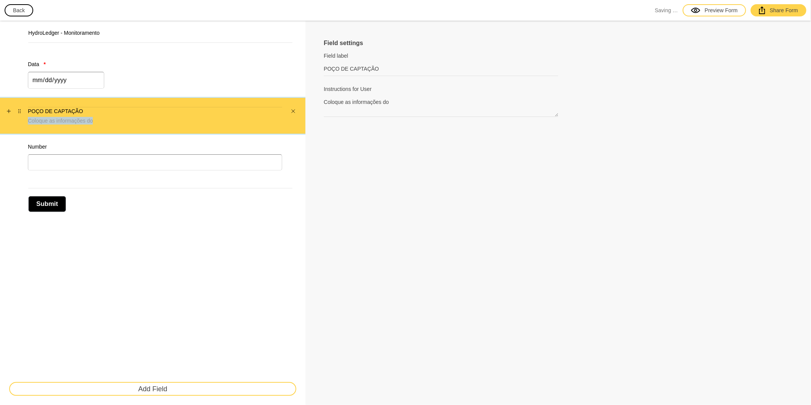
click at [100, 120] on p "Coloque as informações do" at bounding box center [155, 121] width 254 height 8
drag, startPoint x: 100, startPoint y: 120, endPoint x: 81, endPoint y: 149, distance: 35.1
click at [81, 149] on label "Number" at bounding box center [155, 147] width 254 height 8
type input "Number"
select select "large"
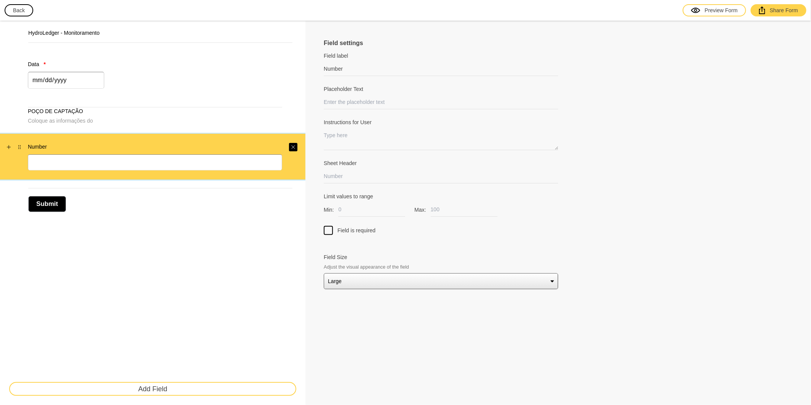
click at [289, 144] on button "button" at bounding box center [293, 147] width 8 height 8
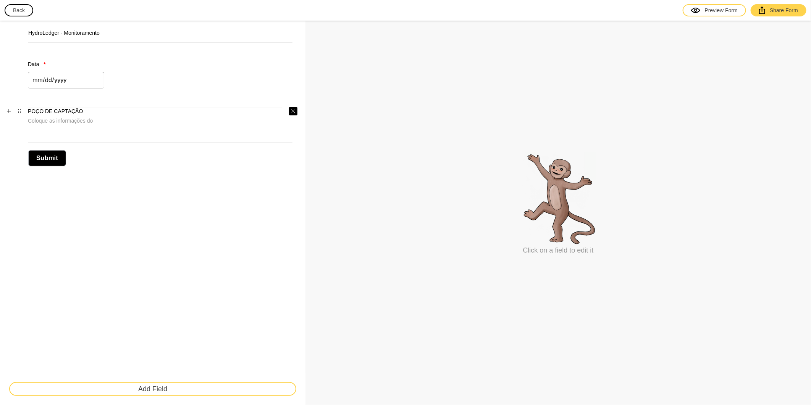
click at [296, 111] on button "button" at bounding box center [293, 111] width 8 height 8
drag, startPoint x: 286, startPoint y: 64, endPoint x: 291, endPoint y: 65, distance: 5.2
click at [288, 65] on div "Data *" at bounding box center [153, 74] width 306 height 47
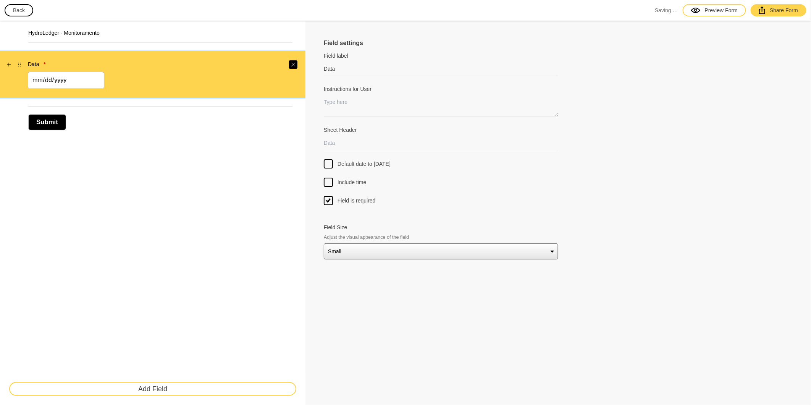
click at [292, 65] on icon "Close" at bounding box center [293, 64] width 5 height 5
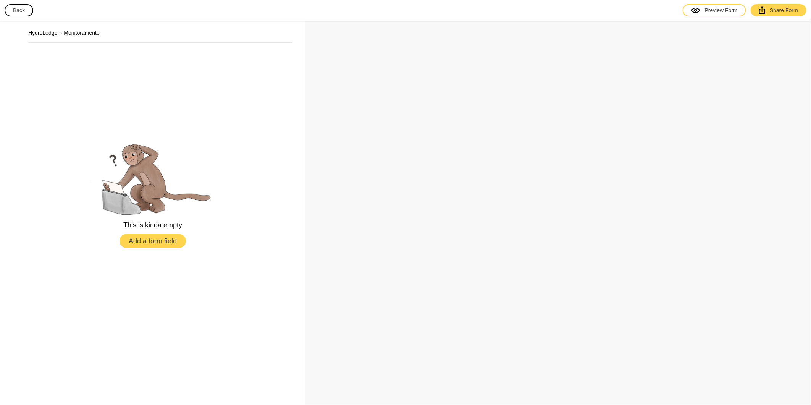
click at [16, 12] on button "Back" at bounding box center [19, 10] width 29 height 12
